Goal: Complete application form

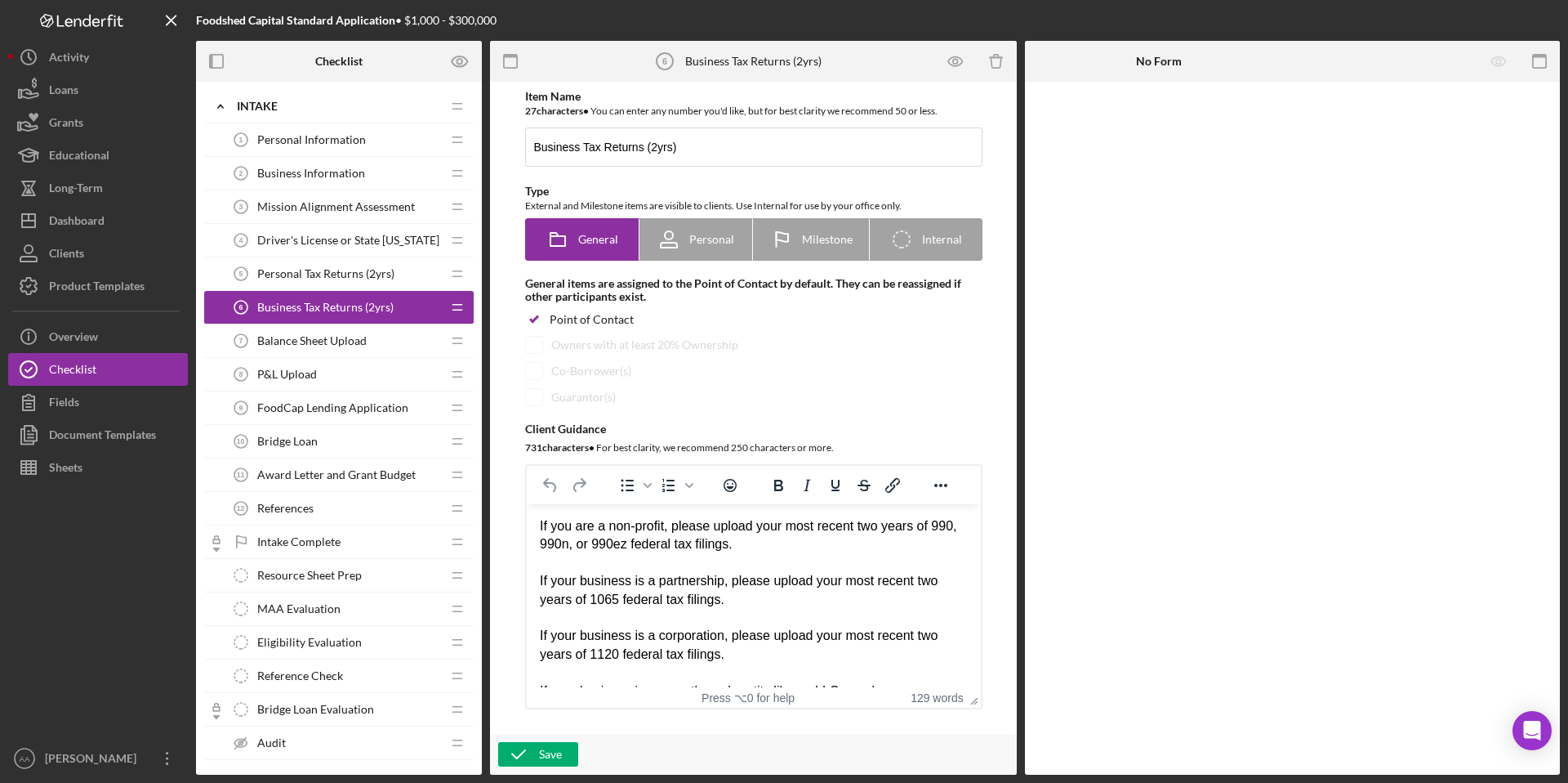
scroll to position [155, 0]
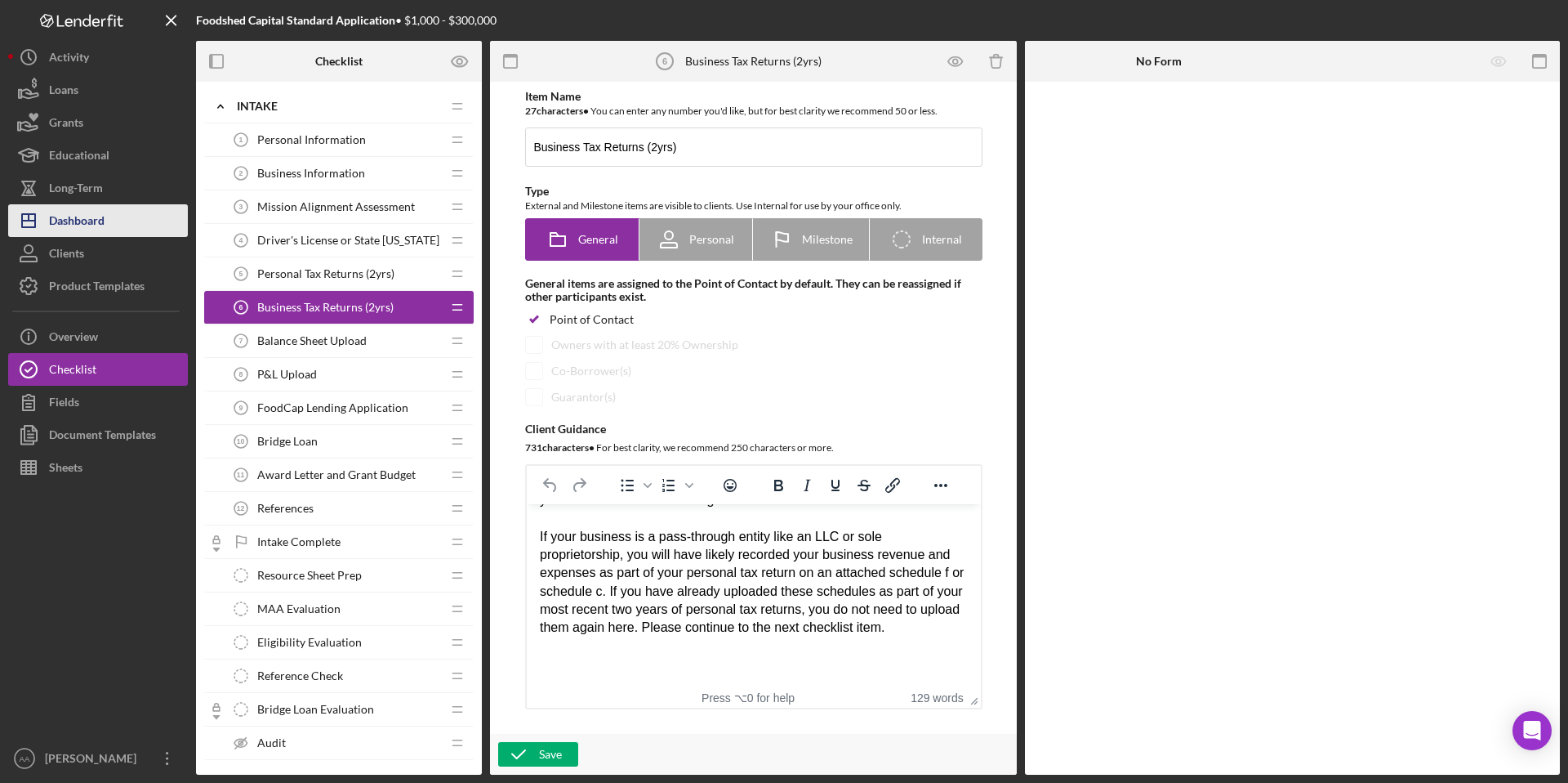
click at [125, 220] on button "Icon/Dashboard Dashboard" at bounding box center [98, 220] width 180 height 33
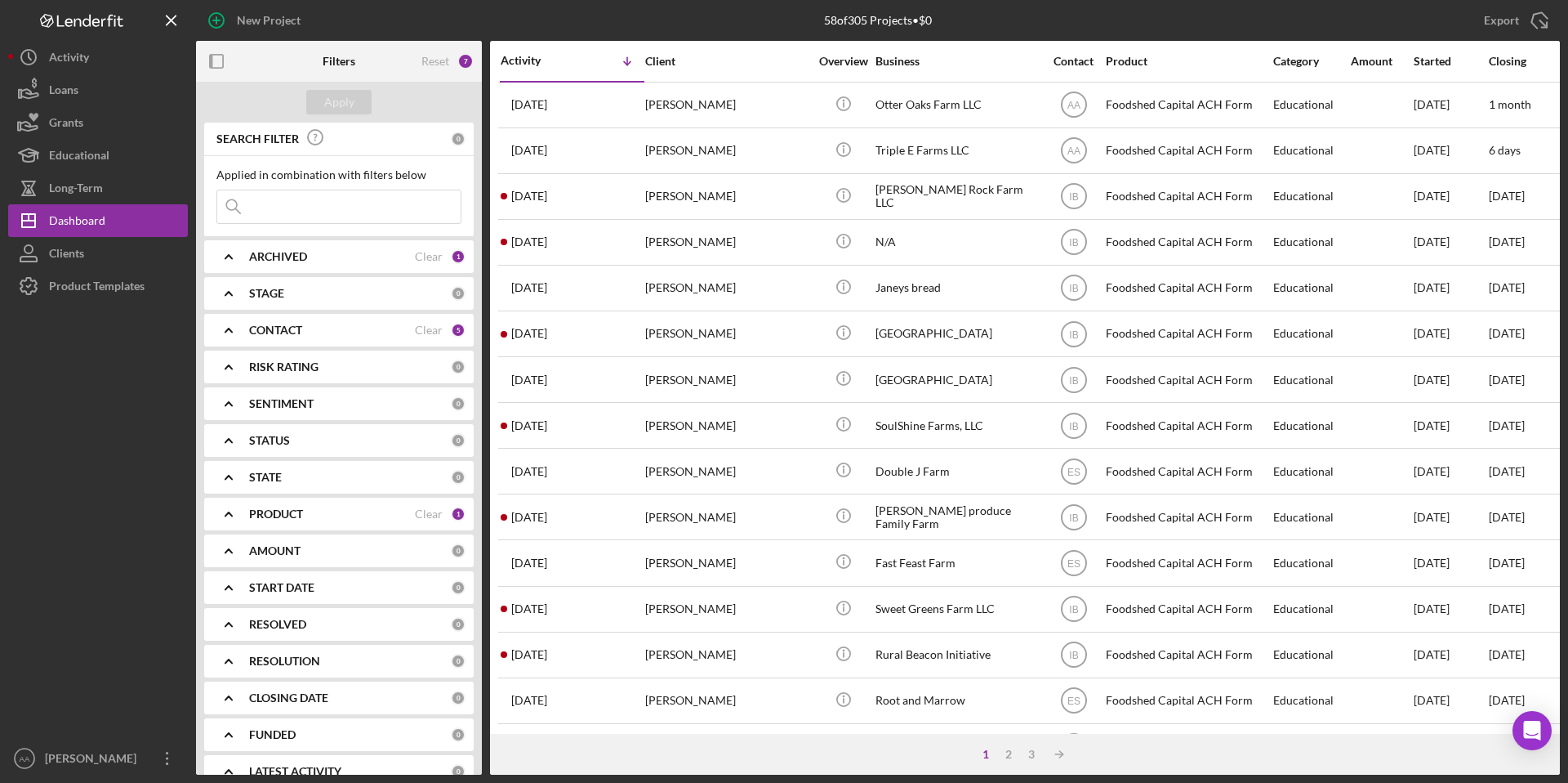
click at [312, 512] on div "PRODUCT" at bounding box center [332, 514] width 165 height 13
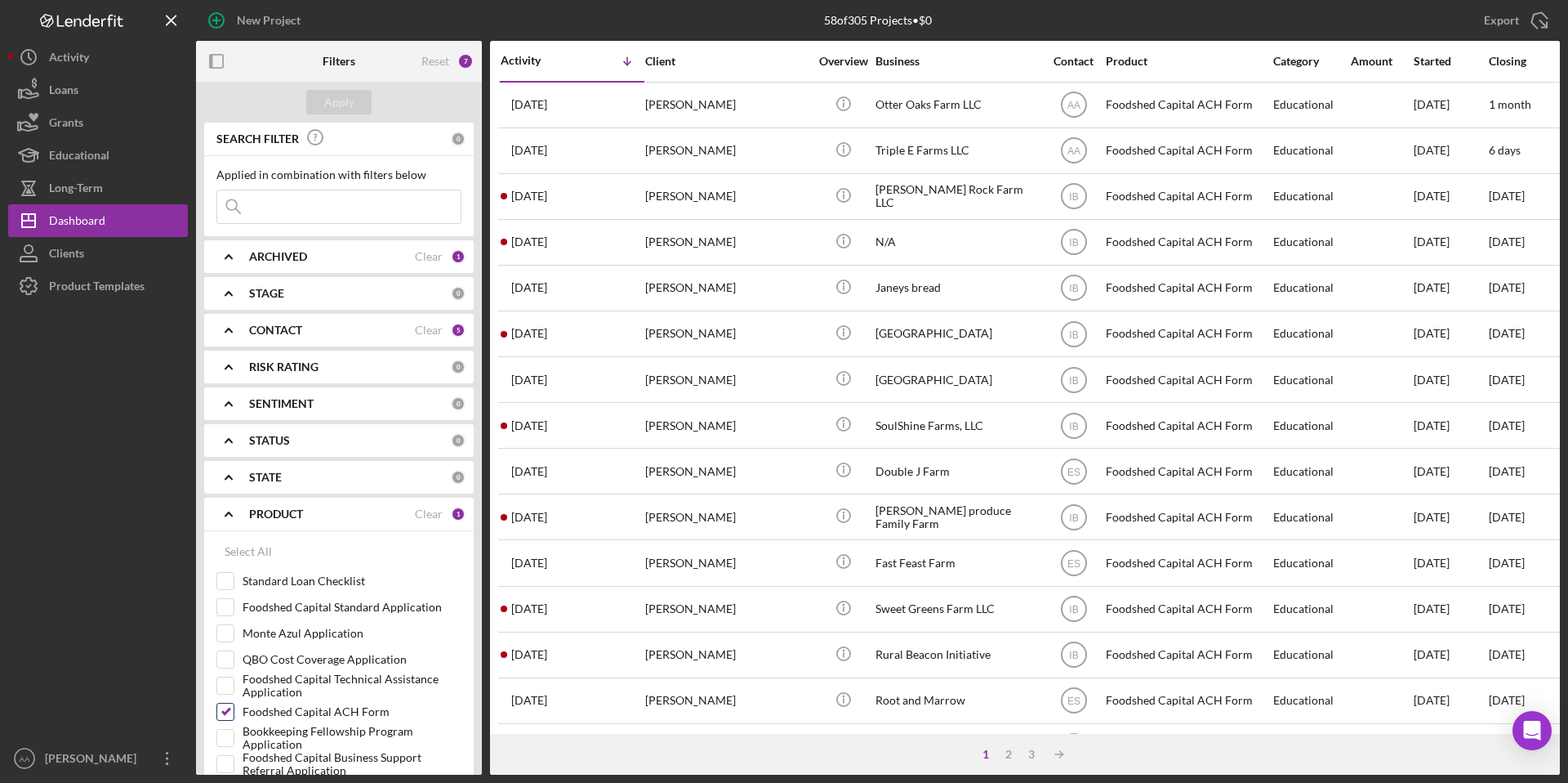
click at [226, 715] on input "Foodshed Capital ACH Form" at bounding box center [225, 711] width 16 height 16
checkbox input "false"
click at [223, 610] on input "Foodshed Capital Standard Application" at bounding box center [225, 607] width 16 height 16
checkbox input "true"
click at [359, 97] on button "Apply" at bounding box center [339, 102] width 66 height 24
